Goal: Check status: Check status

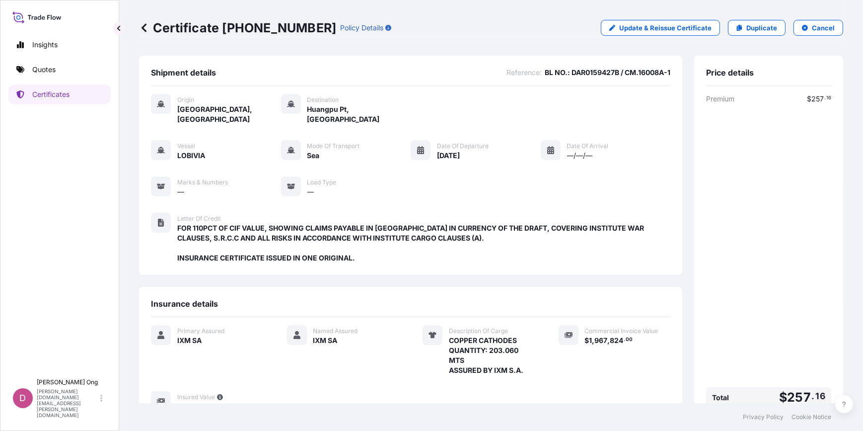
scroll to position [114, 0]
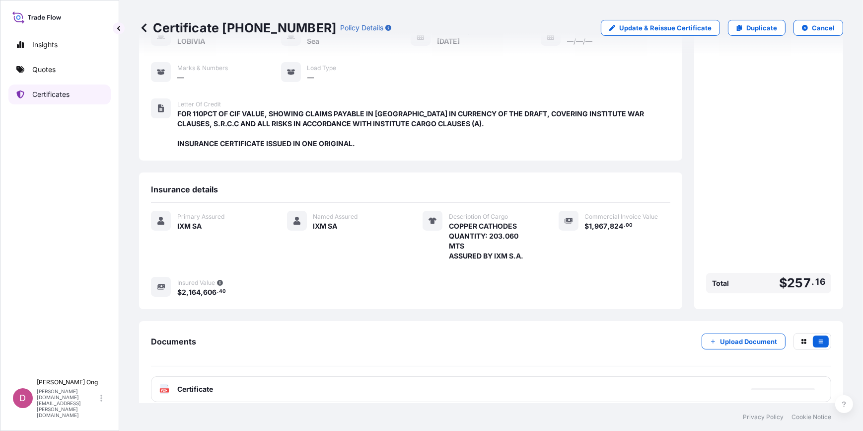
click at [53, 99] on p "Certificates" at bounding box center [50, 94] width 37 height 10
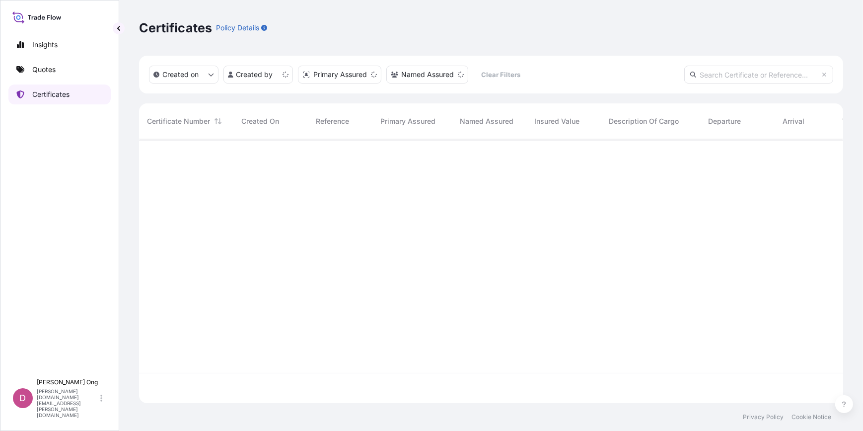
scroll to position [262, 697]
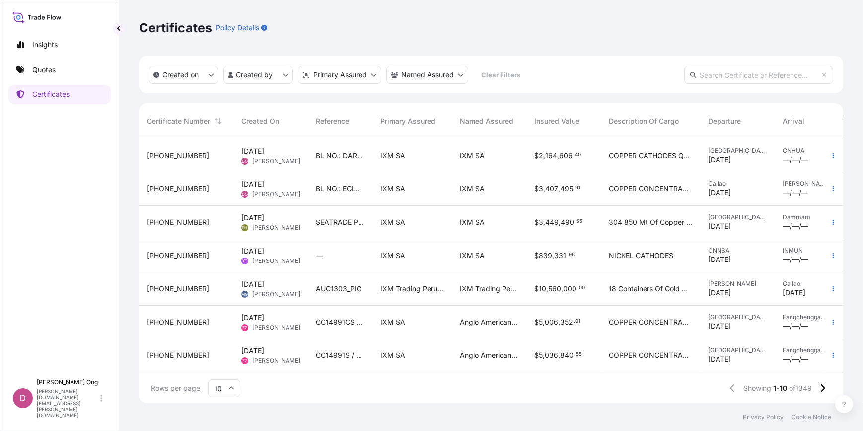
click at [725, 69] on input "text" at bounding box center [758, 75] width 149 height 18
paste input "DAR0159427B"
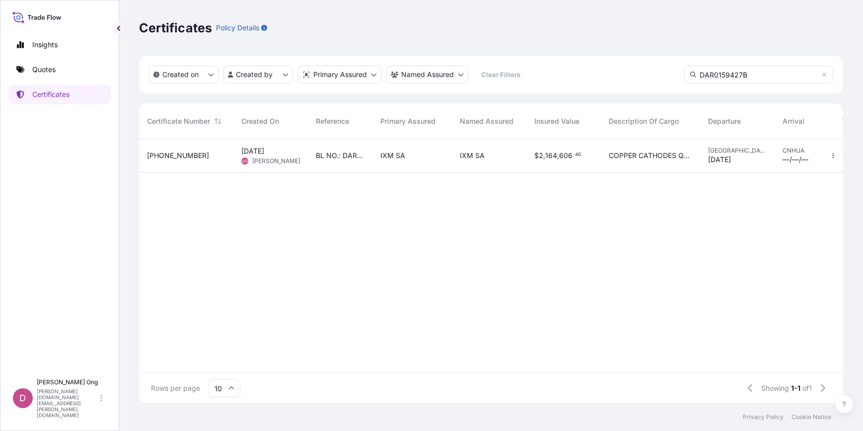
paste input "Certificate [PHONE_NUMBER] (TO BE DELETED)"
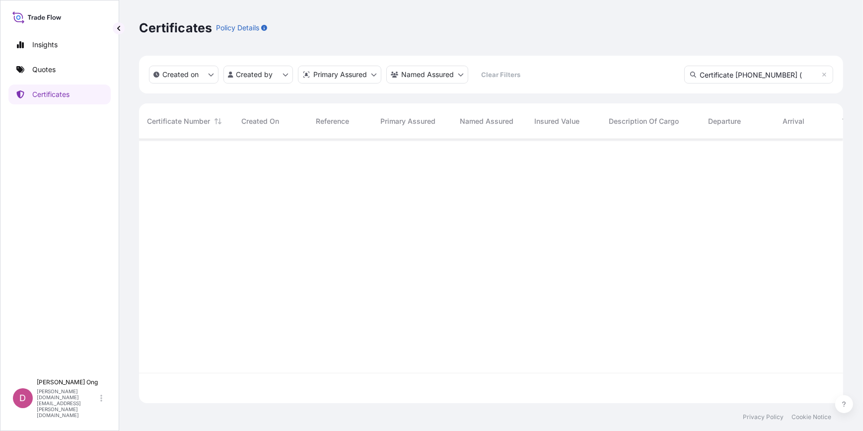
scroll to position [0, 0]
type input "[PHONE_NUMBER]"
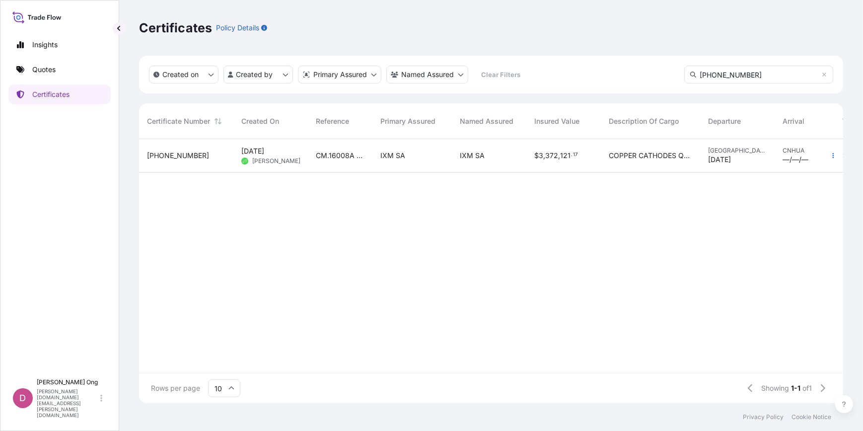
scroll to position [292, 697]
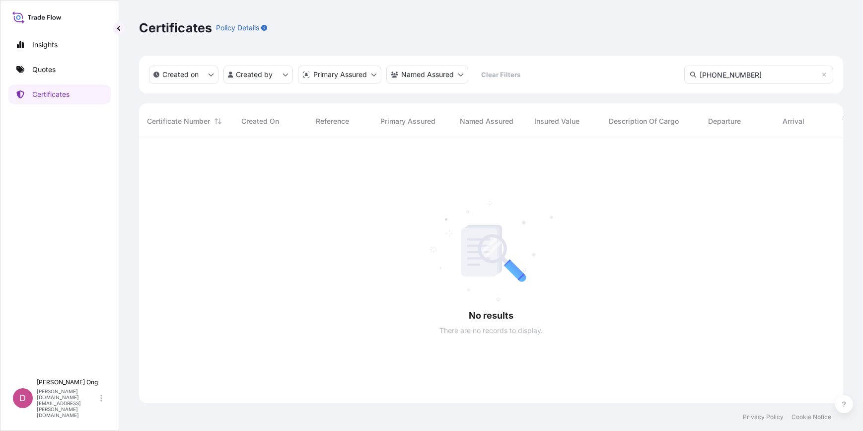
click at [770, 80] on input "[PHONE_NUMBER]" at bounding box center [758, 75] width 149 height 18
paste input "[PHONE_NUMBER]"
type input "[PHONE_NUMBER]"
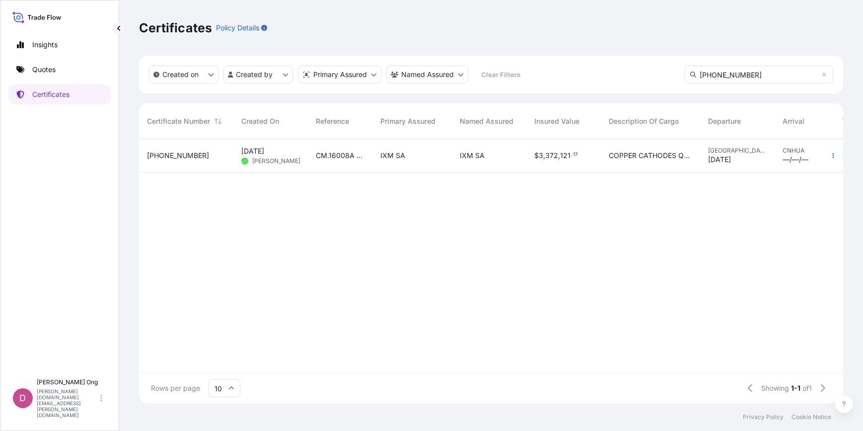
click at [295, 163] on div "[DATE] JT [PERSON_NAME]" at bounding box center [270, 155] width 74 height 33
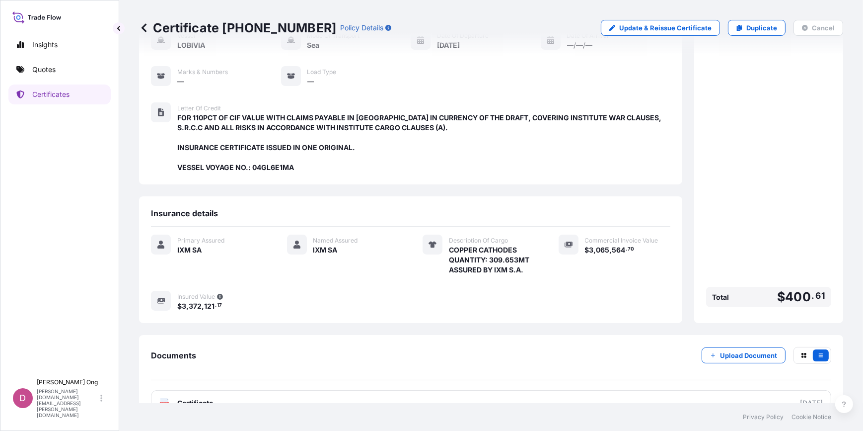
scroll to position [124, 0]
